Goal: Task Accomplishment & Management: Manage account settings

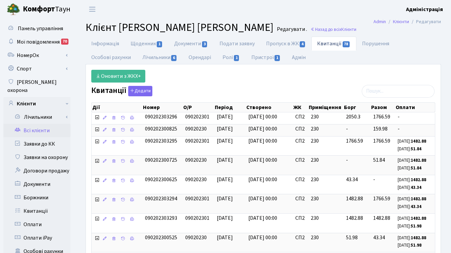
select select "25"
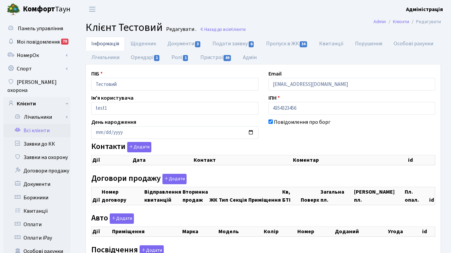
checkbox input "true"
select select "25"
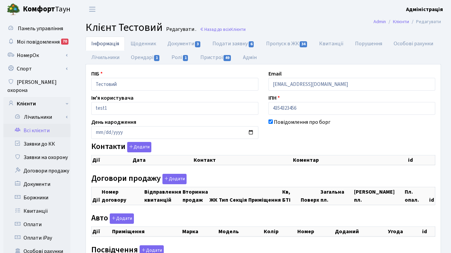
select select "25"
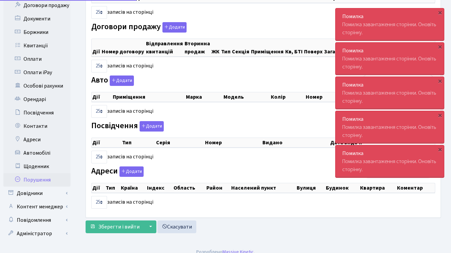
scroll to position [165, 0]
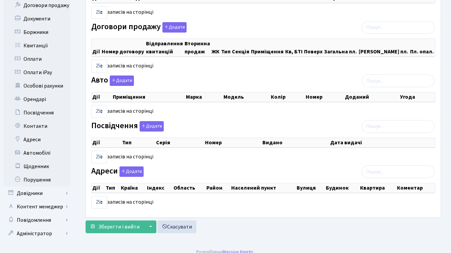
click at [279, 228] on div "Зберегти і вийти ▼ Зберегти та продовжити редагування Зберегти та створити Скас…" at bounding box center [263, 226] width 355 height 13
